Goal: Complete application form

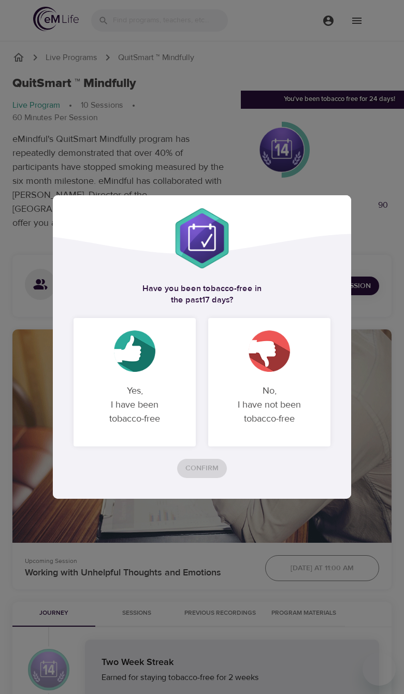
click at [243, 416] on p "No, I have not been tobacco-free" at bounding box center [269, 405] width 97 height 59
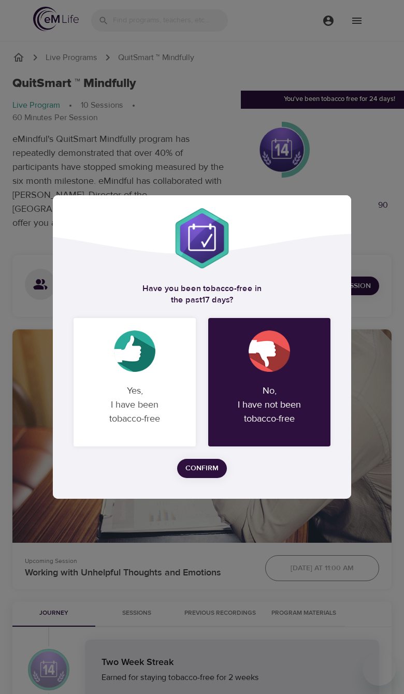
click at [198, 472] on span "Confirm" at bounding box center [202, 468] width 33 height 13
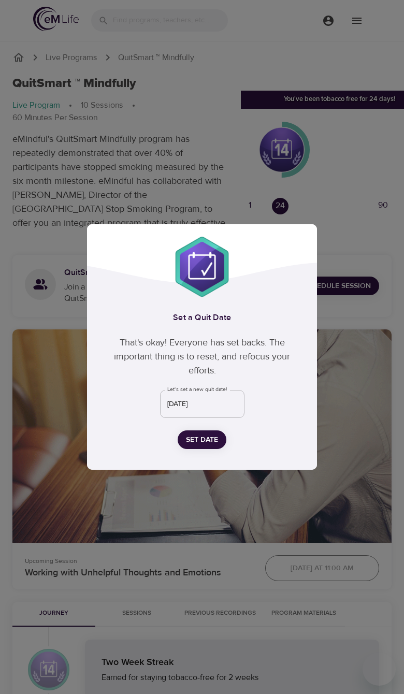
click at [220, 406] on input "[DATE]" at bounding box center [202, 404] width 84 height 28
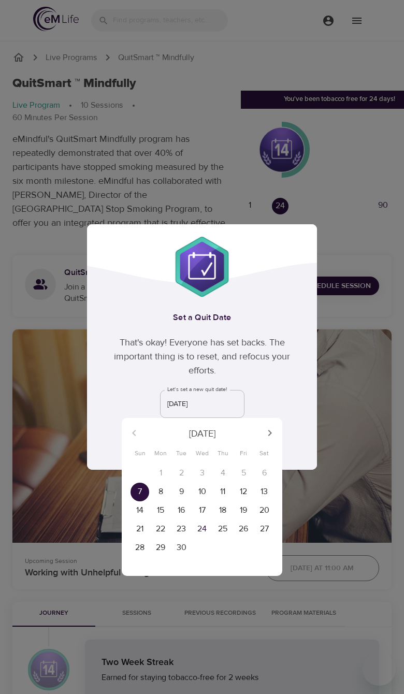
click at [260, 430] on button "button" at bounding box center [270, 433] width 25 height 25
click at [263, 435] on div "[DATE]" at bounding box center [202, 433] width 161 height 25
click at [265, 437] on div "[DATE]" at bounding box center [202, 433] width 161 height 25
click at [265, 433] on div "[DATE]" at bounding box center [202, 433] width 161 height 25
click at [262, 442] on div "[DATE]" at bounding box center [202, 433] width 161 height 25
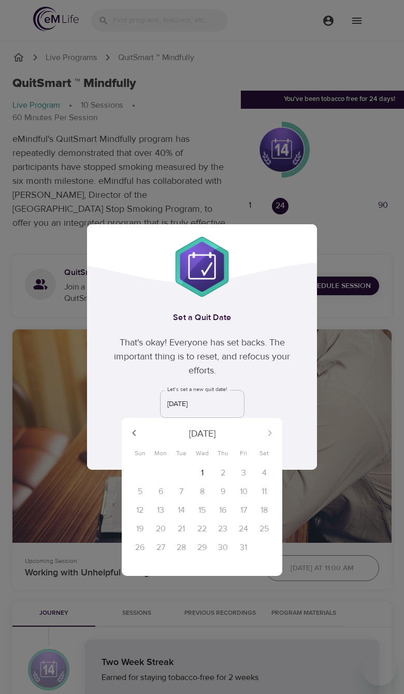
click at [233, 528] on div "23" at bounding box center [222, 529] width 21 height 19
click at [211, 512] on div "15" at bounding box center [202, 511] width 21 height 19
click at [203, 469] on p "1" at bounding box center [202, 473] width 3 height 12
type input "[DATE]"
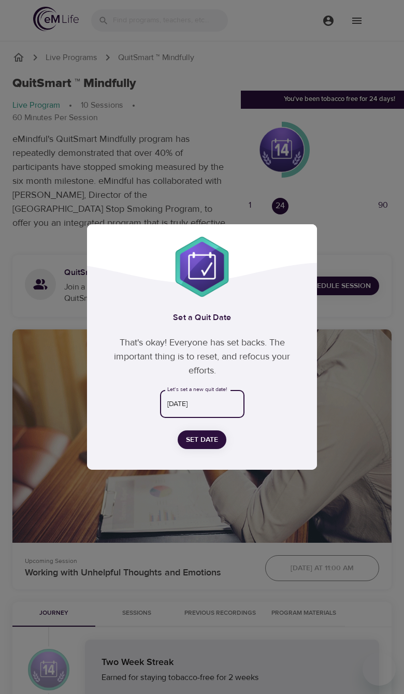
click at [211, 438] on span "Set Date" at bounding box center [202, 440] width 32 height 13
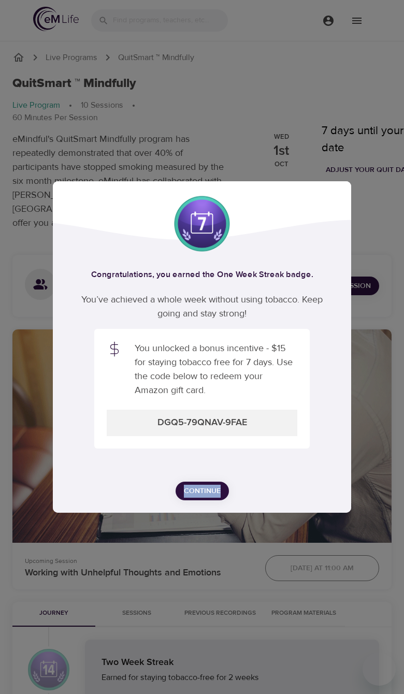
click at [284, 446] on icon "Lottie animation" at bounding box center [202, 305] width 448 height 498
click at [275, 443] on icon "Lottie animation" at bounding box center [202, 305] width 448 height 498
click at [243, 427] on icon "Lottie animation" at bounding box center [202, 305] width 448 height 498
click at [279, 427] on icon "Lottie animation" at bounding box center [202, 305] width 448 height 498
click at [196, 498] on span "Continue" at bounding box center [202, 491] width 37 height 13
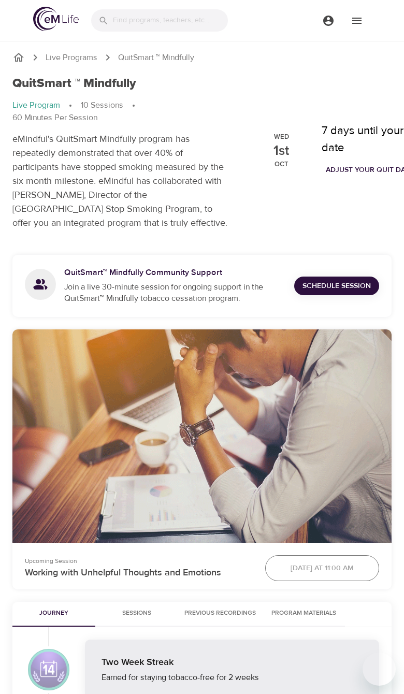
click at [352, 27] on button "menu" at bounding box center [357, 20] width 28 height 28
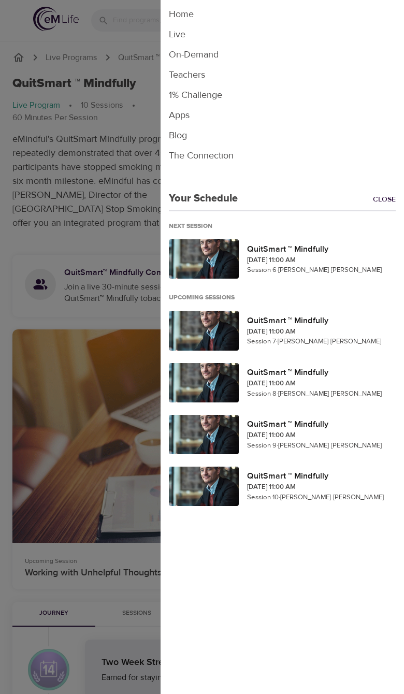
click at [87, 513] on div at bounding box center [202, 347] width 404 height 694
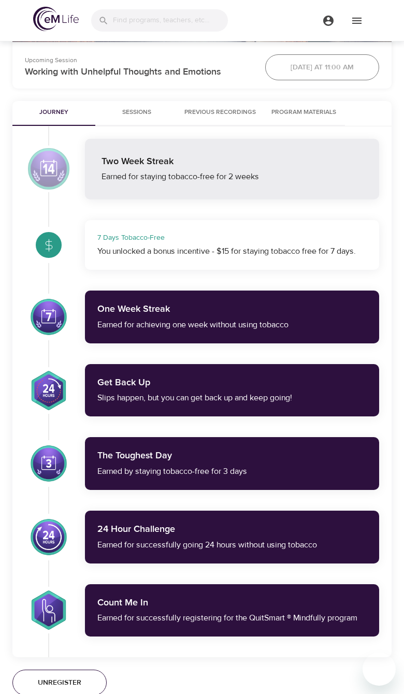
scroll to position [501, 0]
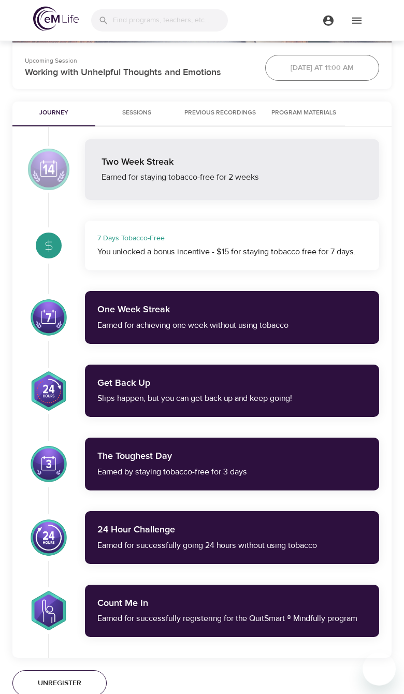
click at [131, 119] on span "Sessions" at bounding box center [137, 113] width 70 height 11
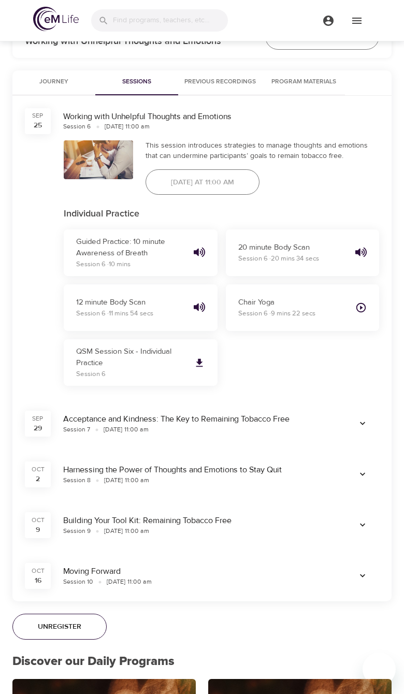
scroll to position [532, 0]
click at [37, 95] on button "Journey" at bounding box center [53, 82] width 83 height 25
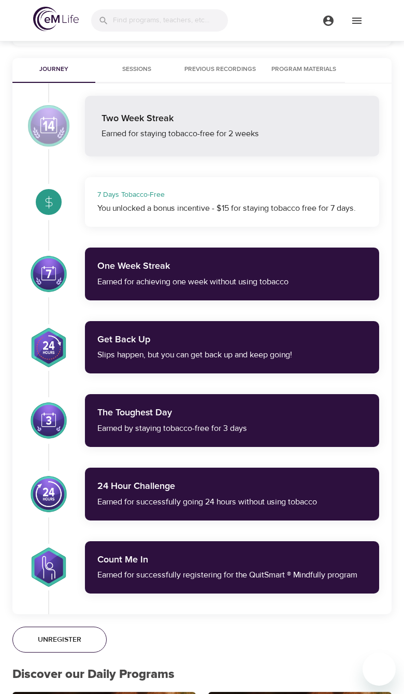
scroll to position [543, 0]
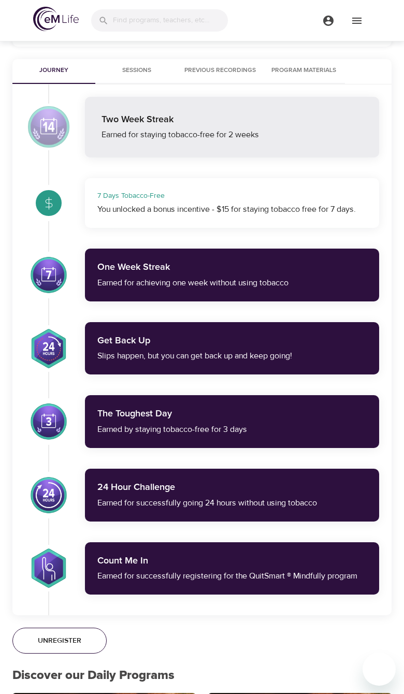
click at [325, 84] on button "Program Materials" at bounding box center [303, 71] width 83 height 25
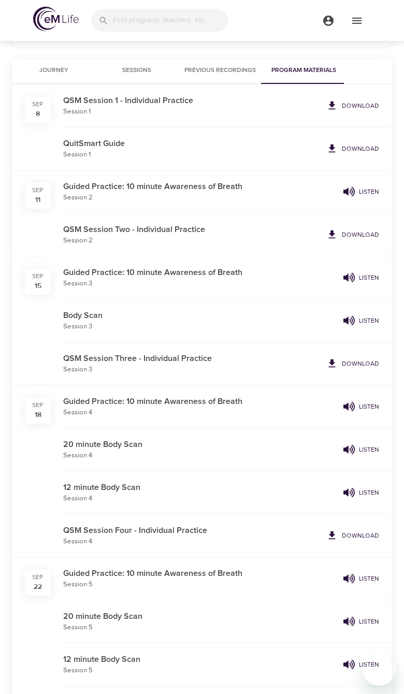
click at [35, 84] on button "Journey" at bounding box center [53, 71] width 83 height 25
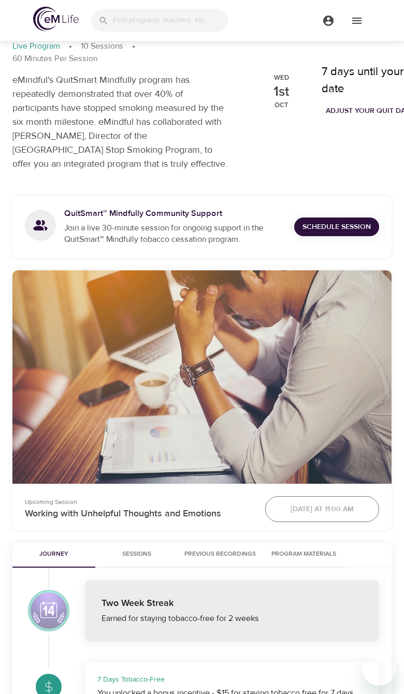
scroll to position [0, 0]
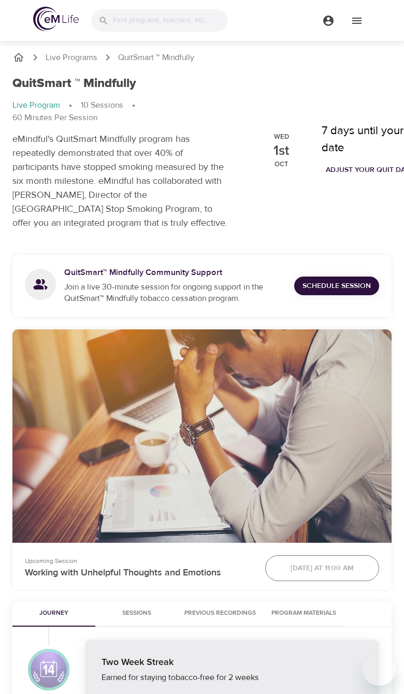
click at [368, 18] on button "menu" at bounding box center [357, 20] width 28 height 28
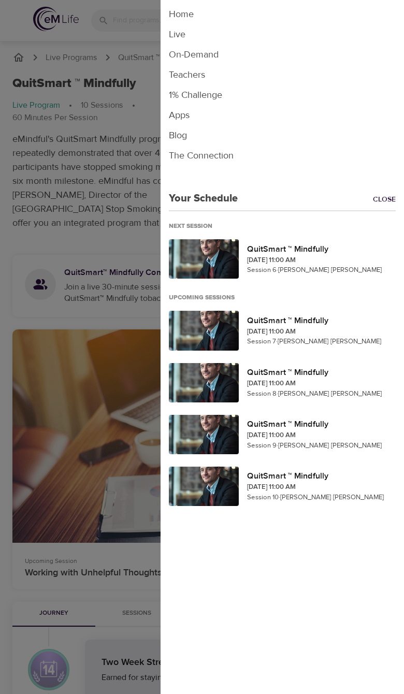
click at [66, 234] on div at bounding box center [202, 347] width 404 height 694
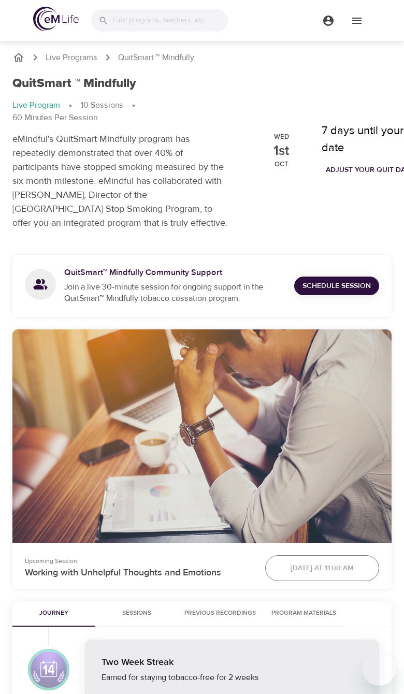
click at [315, 25] on button "menu" at bounding box center [328, 20] width 28 height 28
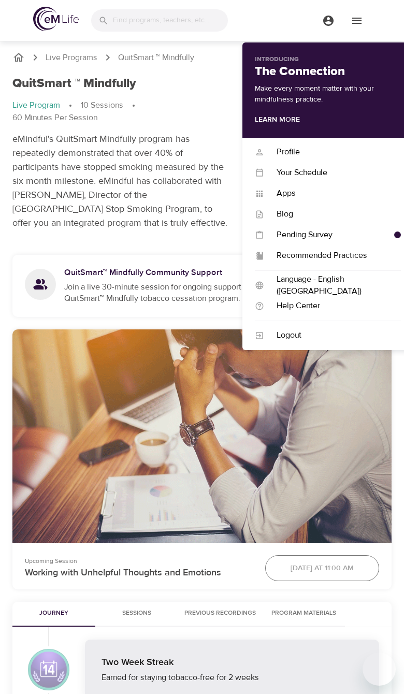
click at [380, 229] on div "Pending Survey" at bounding box center [329, 235] width 130 height 12
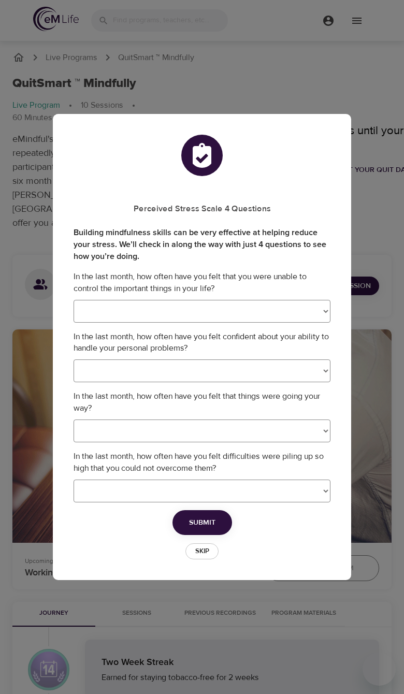
click at [311, 303] on select "Never Almost Never Sometimes Fairly Often Very Often" at bounding box center [202, 311] width 257 height 23
click at [313, 310] on select "Never Almost Never Sometimes Fairly Often Very Often" at bounding box center [202, 311] width 257 height 23
click at [308, 304] on select "Never Almost Never Sometimes Fairly Often Very Often" at bounding box center [202, 311] width 257 height 23
select select "2"
click at [297, 364] on select "Never Almost Never Sometimes Fairly Often Very Often" at bounding box center [202, 371] width 257 height 23
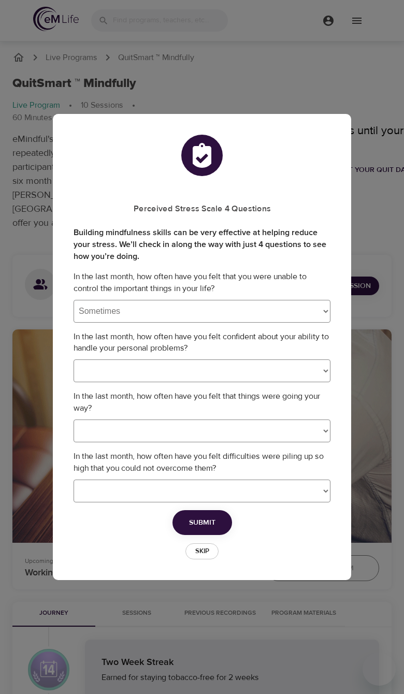
click at [294, 362] on select "Never Almost Never Sometimes Fairly Often Very Often" at bounding box center [202, 371] width 257 height 23
select select "2"
click at [282, 435] on select "Never Almost Never Sometimes Fairly Often Very Often" at bounding box center [202, 431] width 257 height 23
click at [96, 336] on p "In the last month, how often have you felt confident about your ability to hand…" at bounding box center [202, 343] width 257 height 24
click at [285, 423] on select "Never Almost Never Sometimes Fairly Often Very Often" at bounding box center [202, 431] width 257 height 23
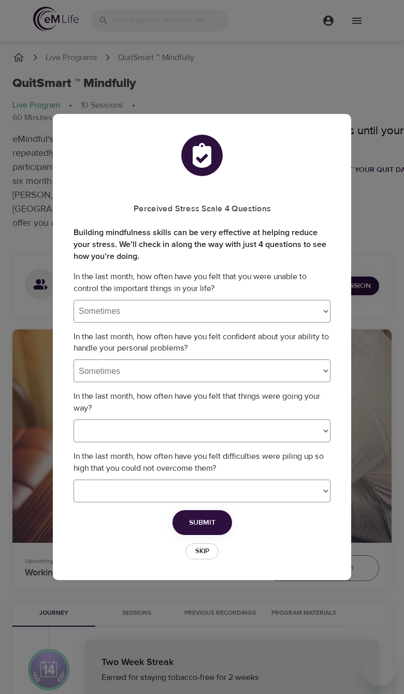
select select "3"
click at [288, 503] on select "Never Almost Never Sometimes Fairly Often Very Often" at bounding box center [202, 491] width 257 height 23
click at [283, 503] on select "Never Almost Never Sometimes Fairly Often Very Often" at bounding box center [202, 491] width 257 height 23
click at [297, 503] on select "Never Almost Never Sometimes Fairly Often Very Often" at bounding box center [202, 491] width 257 height 23
select select "2"
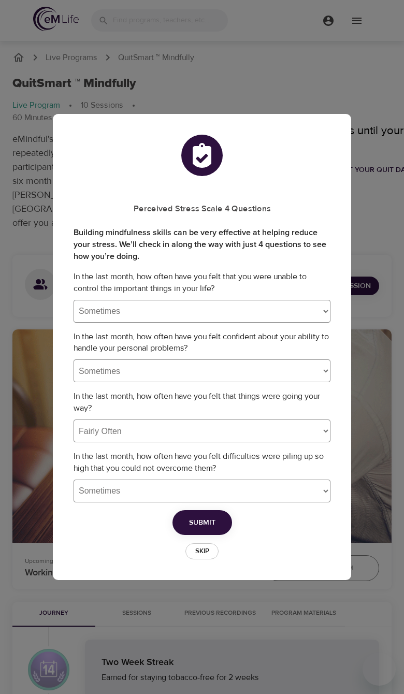
click at [218, 529] on button "Submit" at bounding box center [203, 522] width 60 height 25
select select
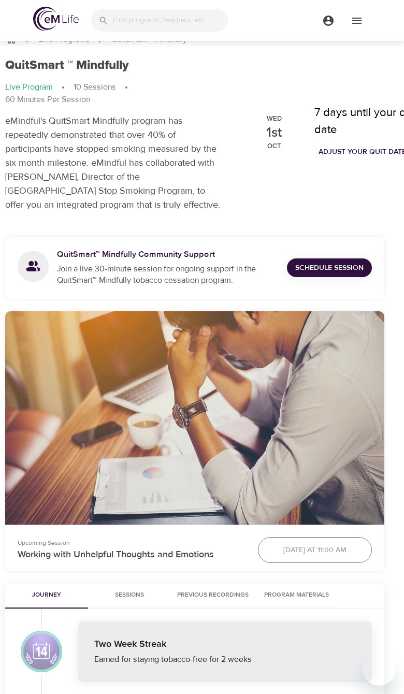
scroll to position [0, 7]
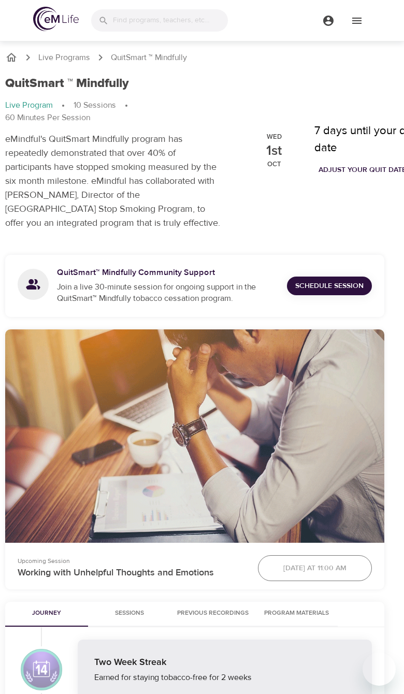
click at [368, 13] on button "menu" at bounding box center [357, 20] width 28 height 28
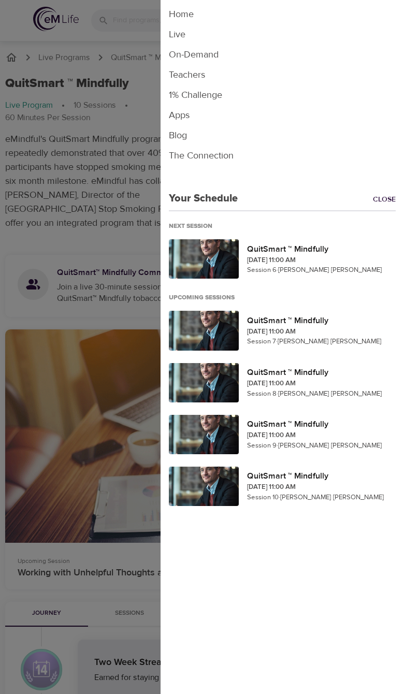
click at [40, 195] on div at bounding box center [202, 347] width 404 height 694
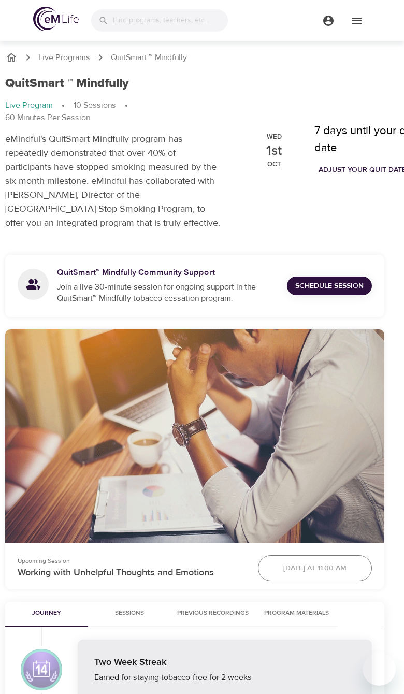
click at [336, 28] on button "menu" at bounding box center [328, 20] width 28 height 28
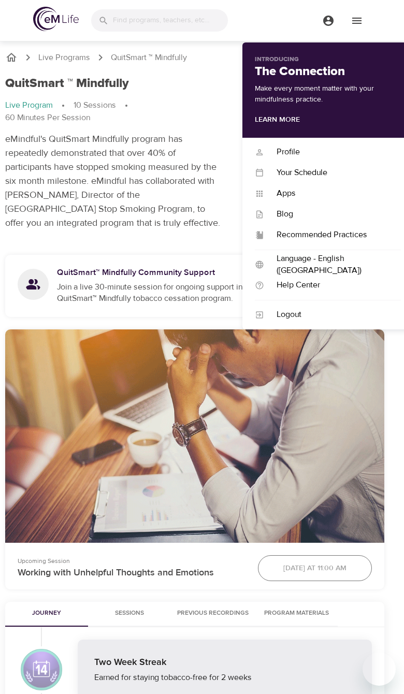
click at [312, 193] on div "Apps" at bounding box center [332, 194] width 137 height 12
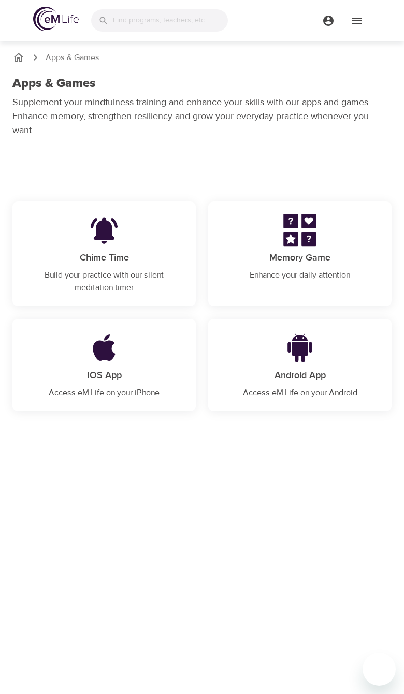
click at [72, 361] on img at bounding box center [103, 347] width 95 height 33
click at [14, 63] on icon "breadcrumb" at bounding box center [18, 57] width 12 height 12
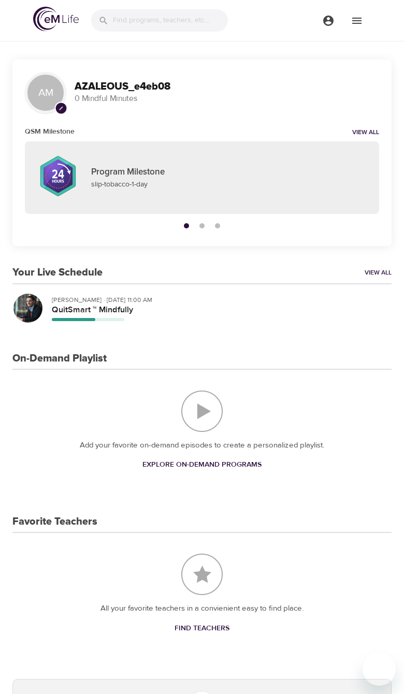
click at [369, 20] on button "menu" at bounding box center [357, 20] width 28 height 28
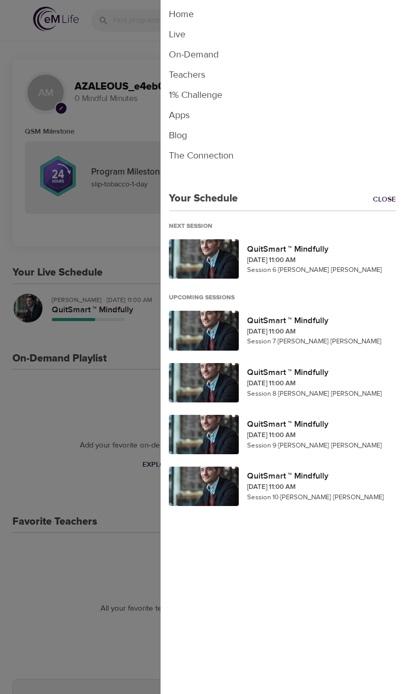
click at [36, 55] on div at bounding box center [202, 347] width 404 height 694
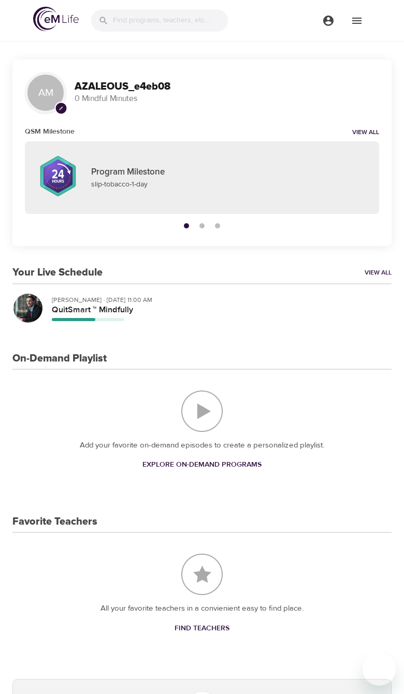
click at [323, 23] on icon "menu" at bounding box center [328, 21] width 12 height 12
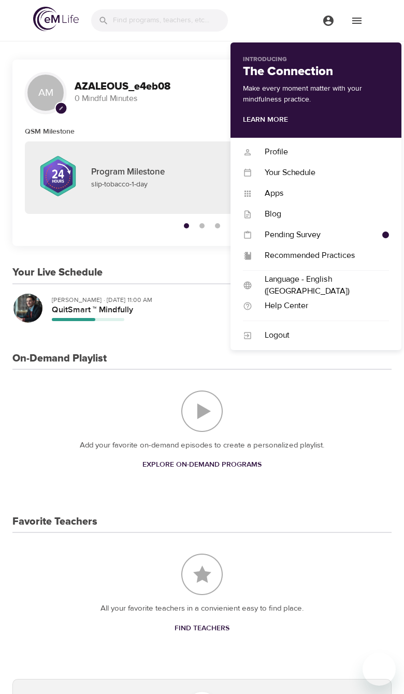
click at [362, 144] on div "Profile Profile" at bounding box center [316, 152] width 171 height 21
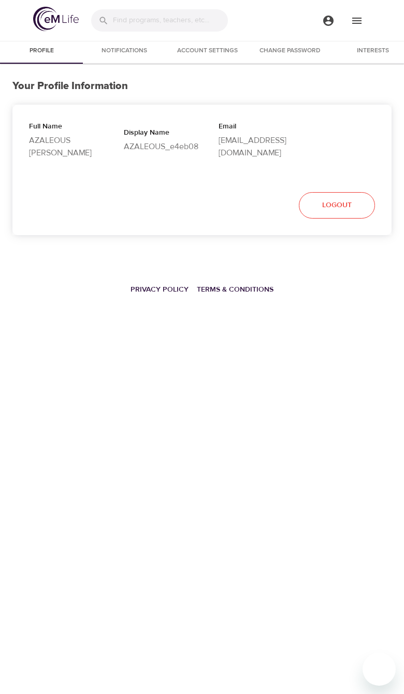
click at [43, 23] on img at bounding box center [56, 19] width 46 height 24
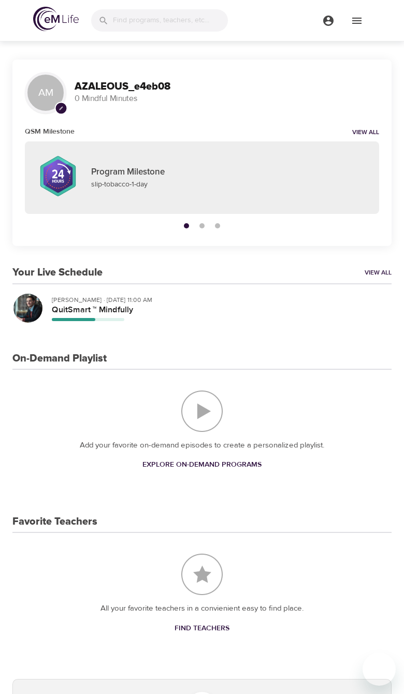
click at [69, 18] on img at bounding box center [56, 19] width 46 height 24
